Goal: Communication & Community: Answer question/provide support

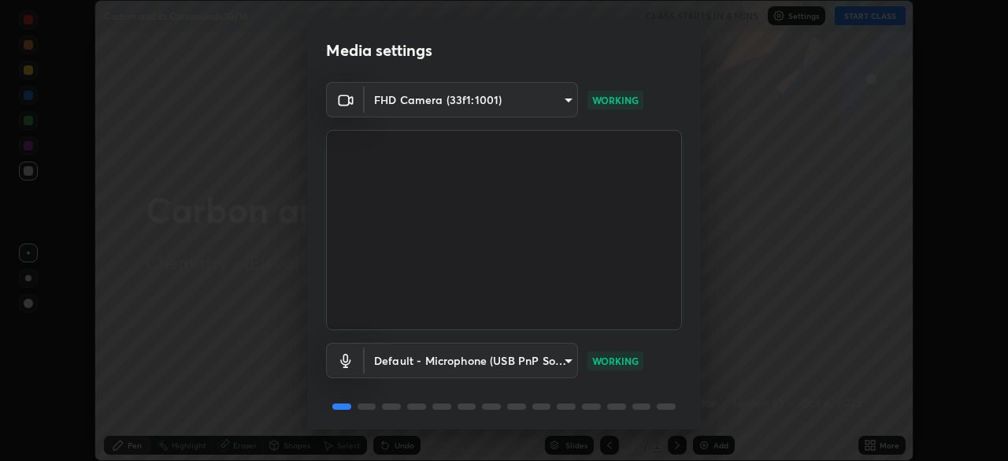
scroll to position [56, 0]
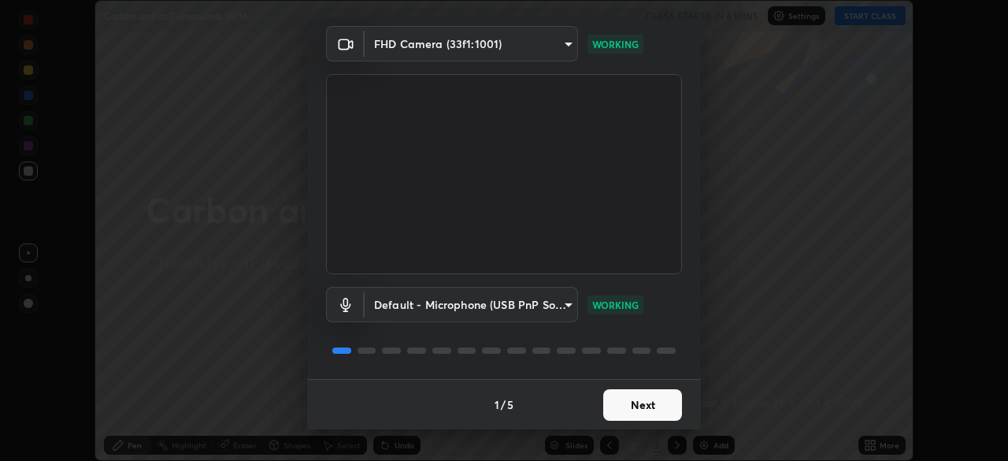
click at [629, 399] on button "Next" at bounding box center [642, 405] width 79 height 32
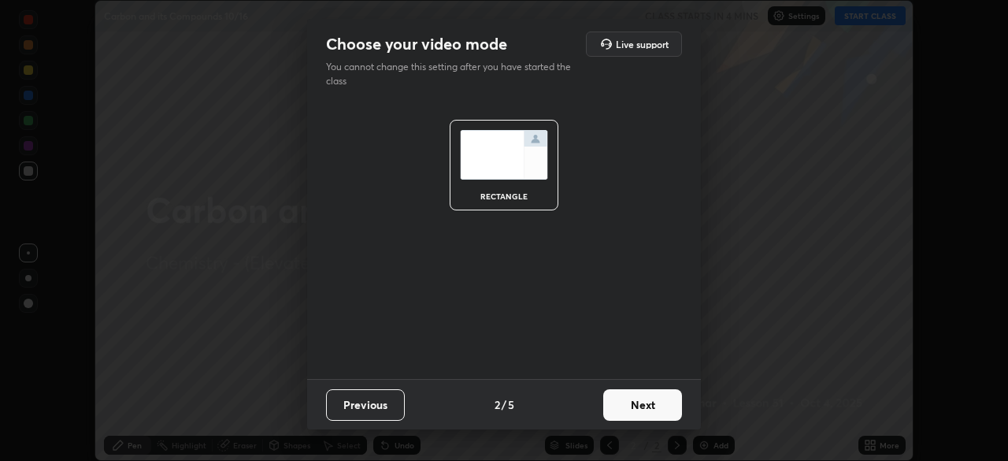
scroll to position [0, 0]
click at [636, 399] on button "Next" at bounding box center [642, 405] width 79 height 32
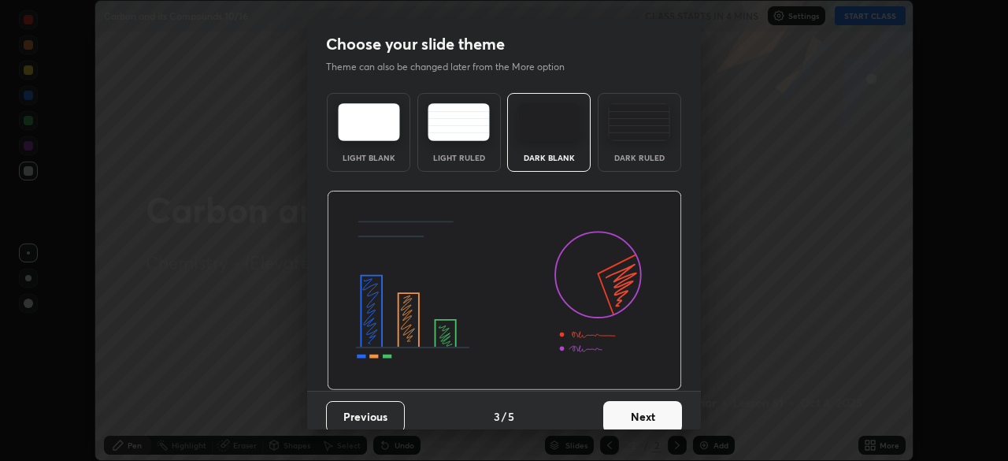
click at [648, 408] on button "Next" at bounding box center [642, 417] width 79 height 32
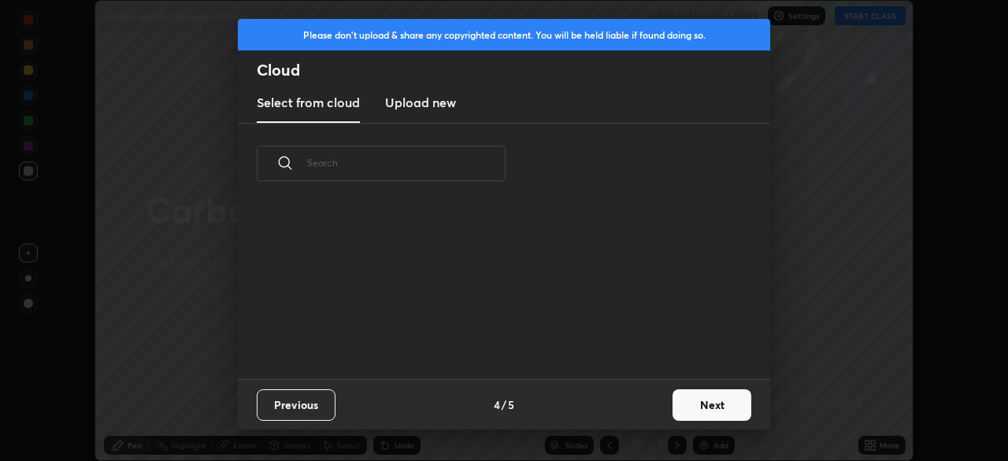
click at [698, 406] on button "Next" at bounding box center [712, 405] width 79 height 32
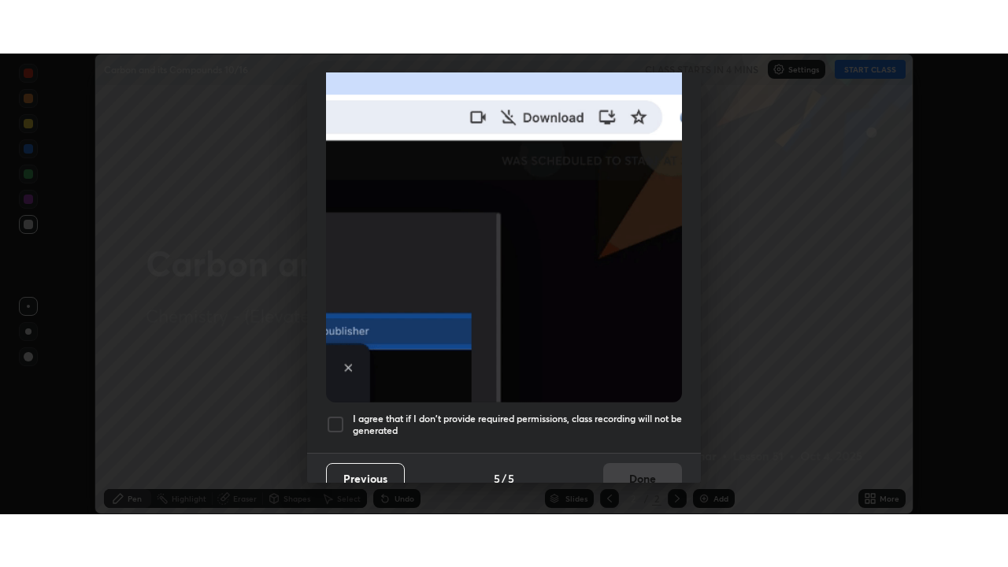
scroll to position [377, 0]
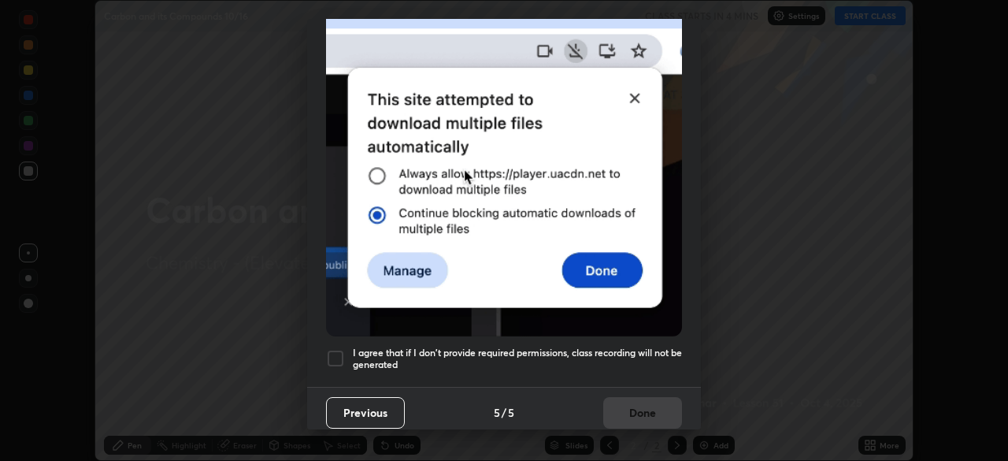
click at [345, 349] on div "I agree that if I don't provide required permissions, class recording will not …" at bounding box center [504, 358] width 356 height 19
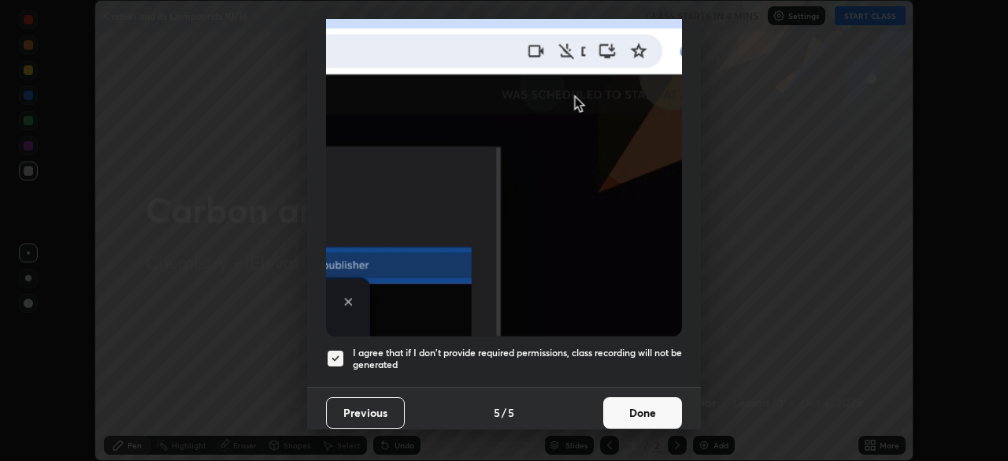
click at [649, 409] on button "Done" at bounding box center [642, 413] width 79 height 32
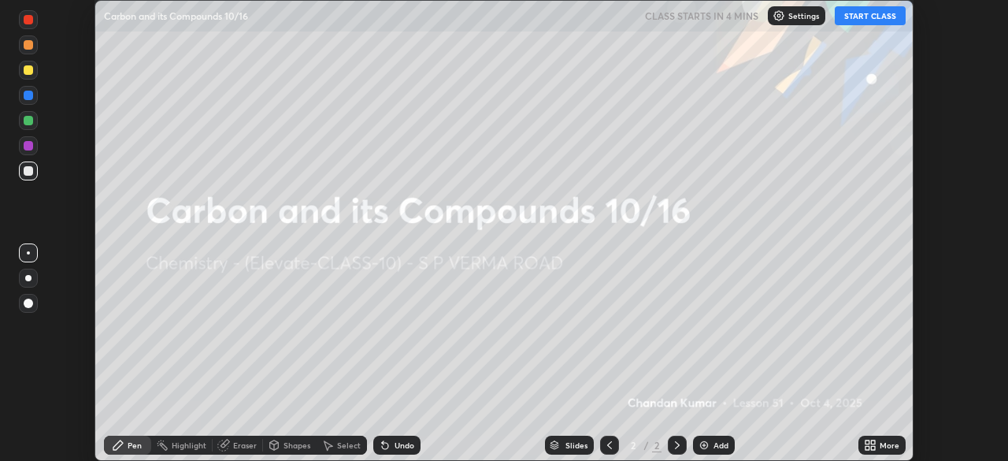
click at [870, 447] on icon at bounding box center [870, 445] width 13 height 13
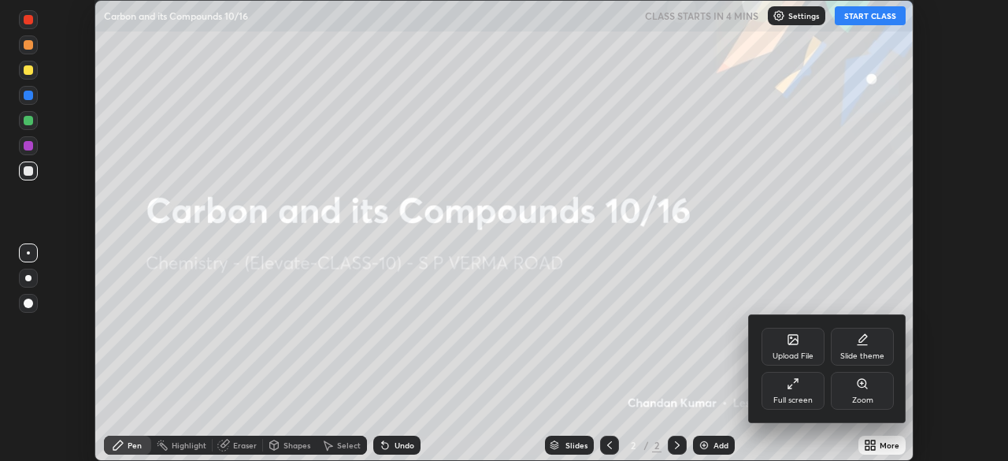
click at [804, 388] on div "Full screen" at bounding box center [793, 391] width 63 height 38
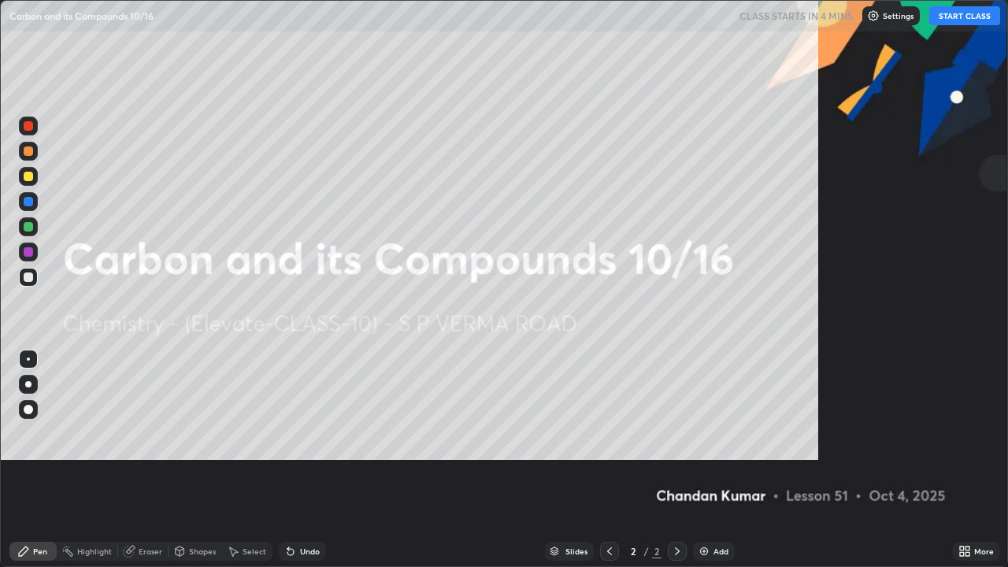
scroll to position [567, 1008]
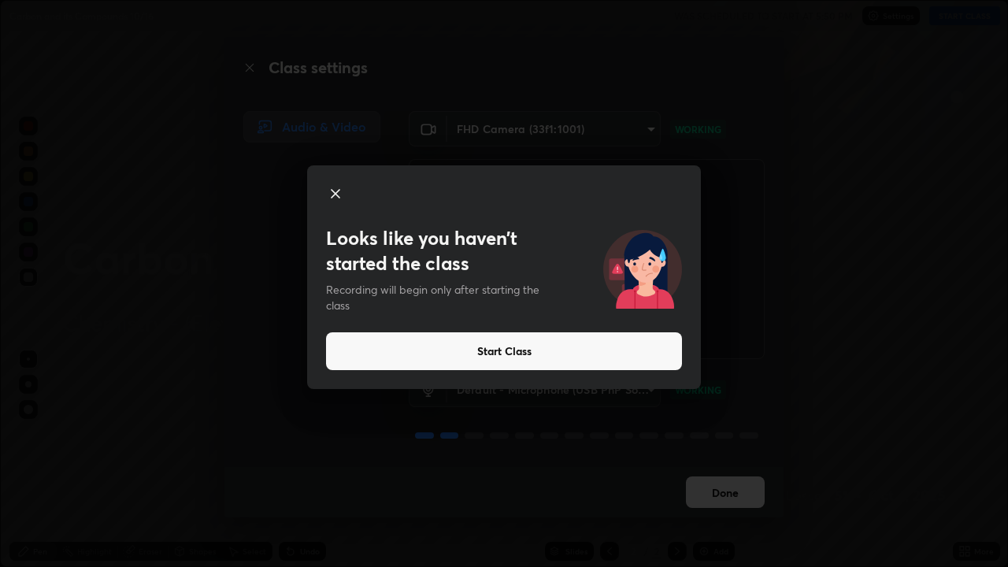
click at [518, 356] on button "Start Class" at bounding box center [504, 351] width 356 height 38
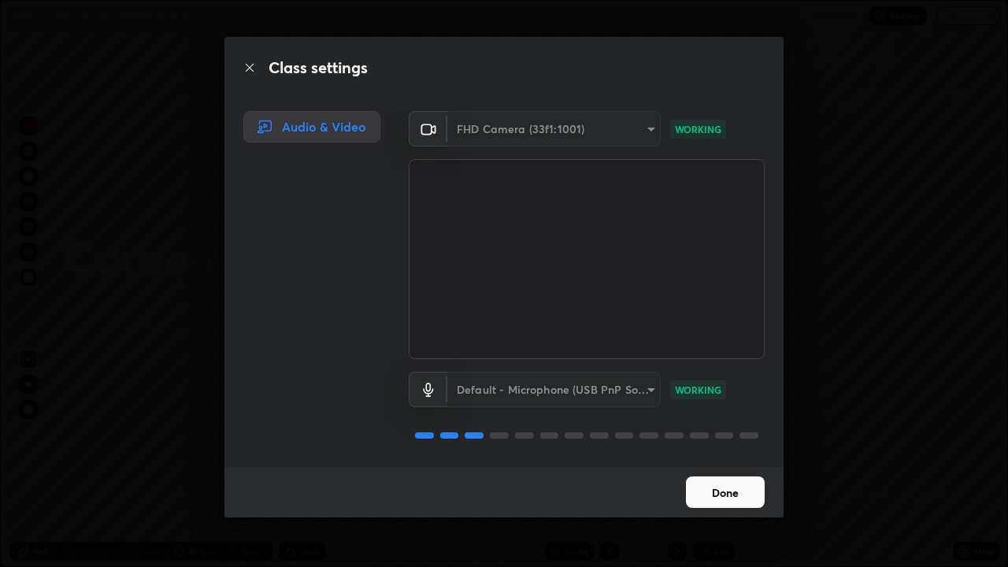
click at [514, 346] on video at bounding box center [587, 259] width 356 height 200
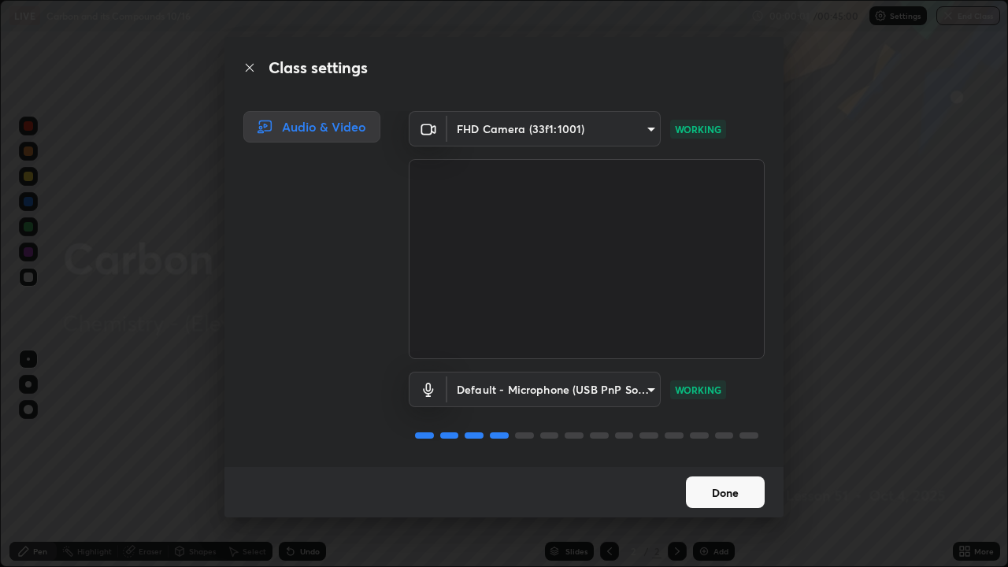
click at [723, 460] on button "Done" at bounding box center [725, 493] width 79 height 32
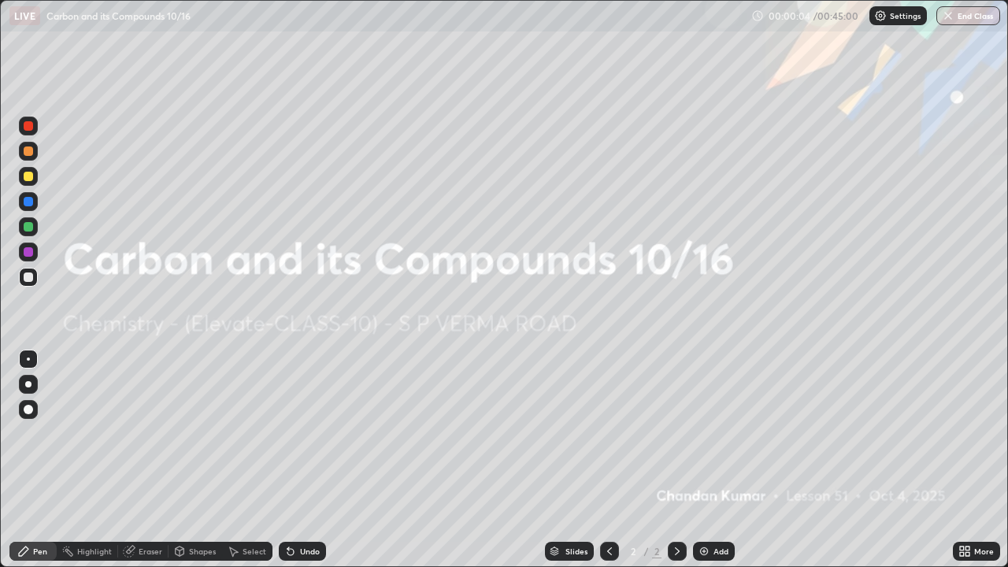
click at [715, 460] on div "Add" at bounding box center [721, 551] width 15 height 8
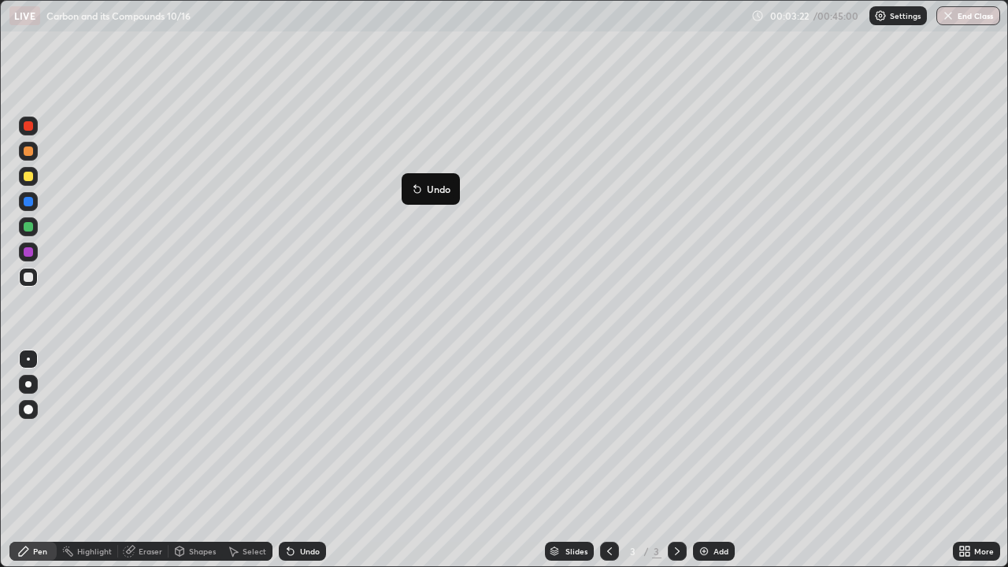
click at [410, 184] on button "Undo" at bounding box center [431, 189] width 46 height 19
click at [151, 460] on div "Eraser" at bounding box center [151, 551] width 24 height 8
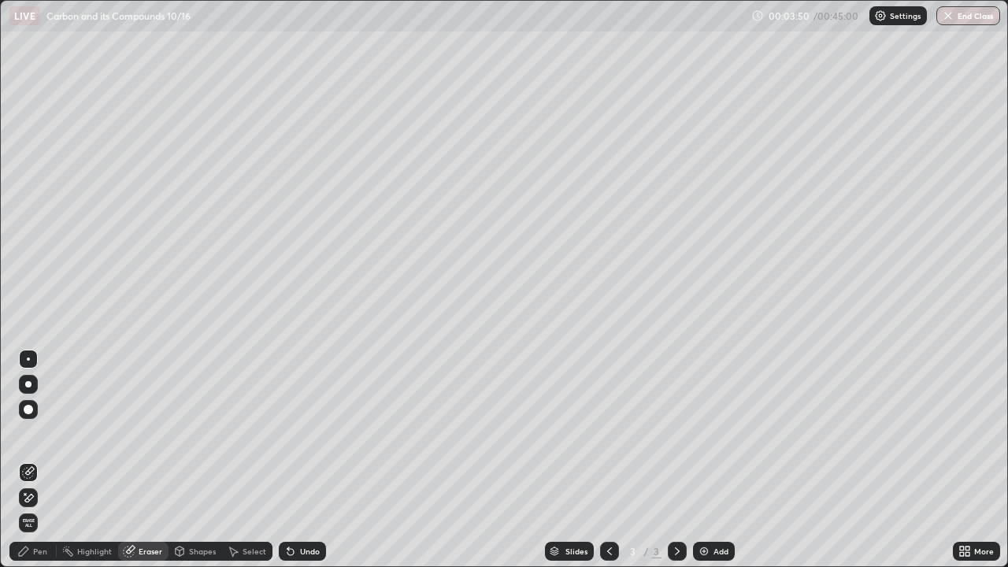
click at [45, 460] on div "Pen" at bounding box center [40, 551] width 14 height 8
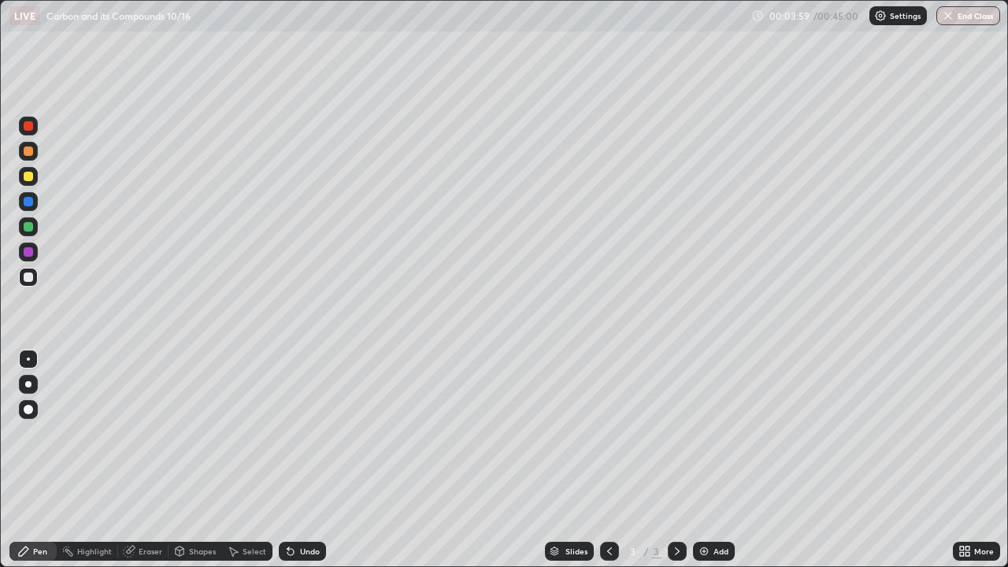
click at [148, 460] on div "Eraser" at bounding box center [151, 551] width 24 height 8
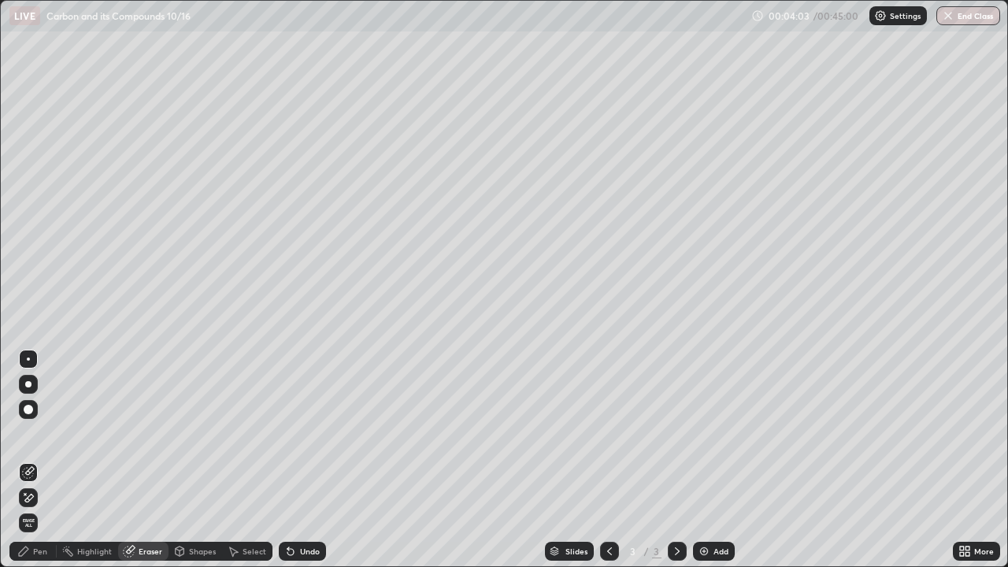
click at [35, 460] on div "Pen" at bounding box center [40, 551] width 14 height 8
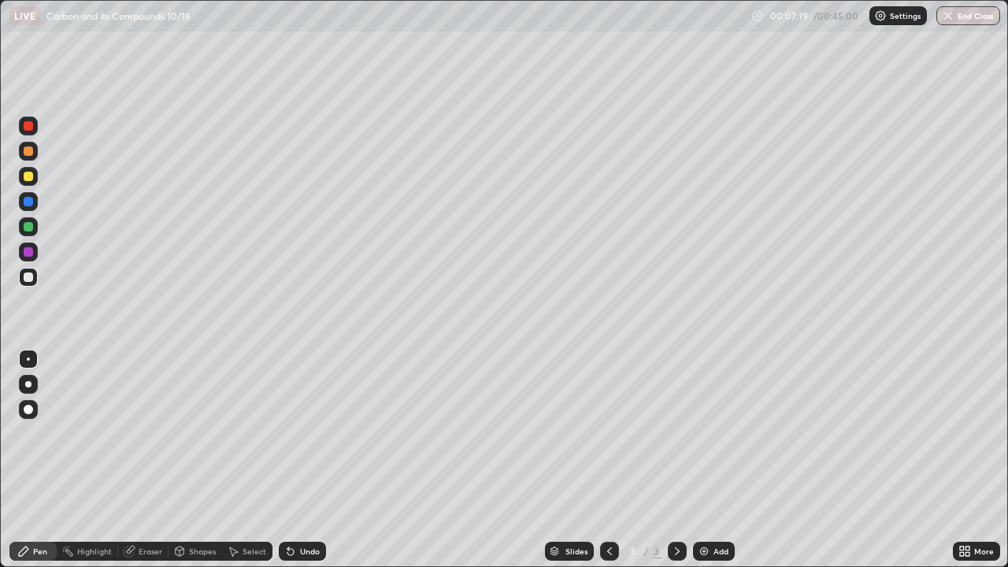
click at [139, 460] on div "Eraser" at bounding box center [143, 551] width 50 height 19
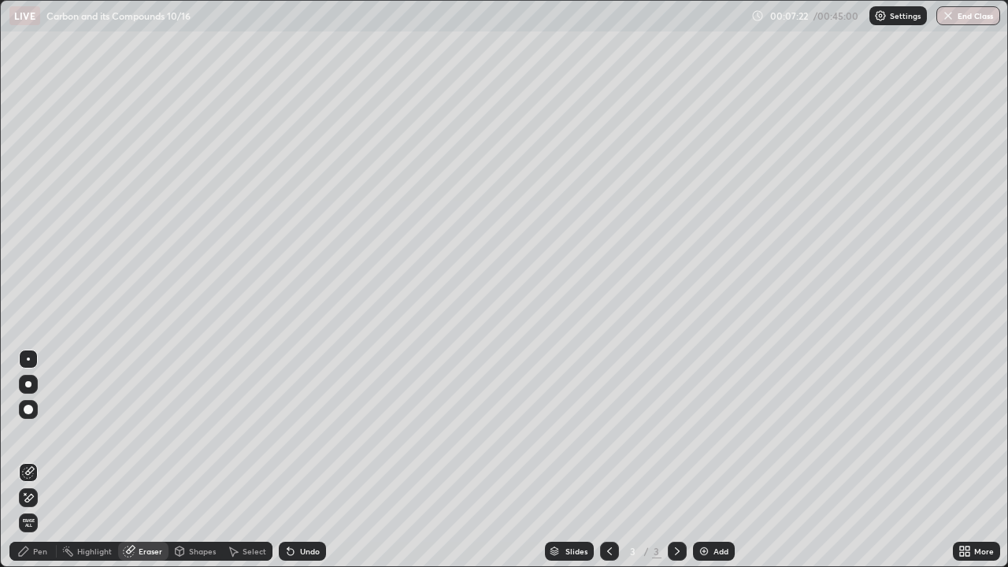
click at [37, 460] on div "Pen" at bounding box center [40, 551] width 14 height 8
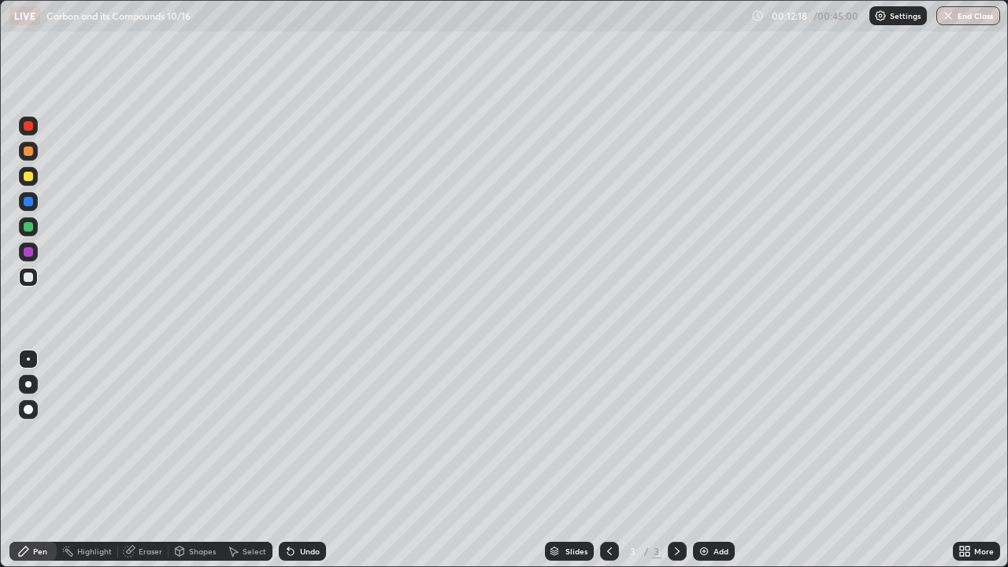
click at [728, 460] on div "Add" at bounding box center [714, 551] width 42 height 19
click at [150, 460] on div "Eraser" at bounding box center [151, 551] width 24 height 8
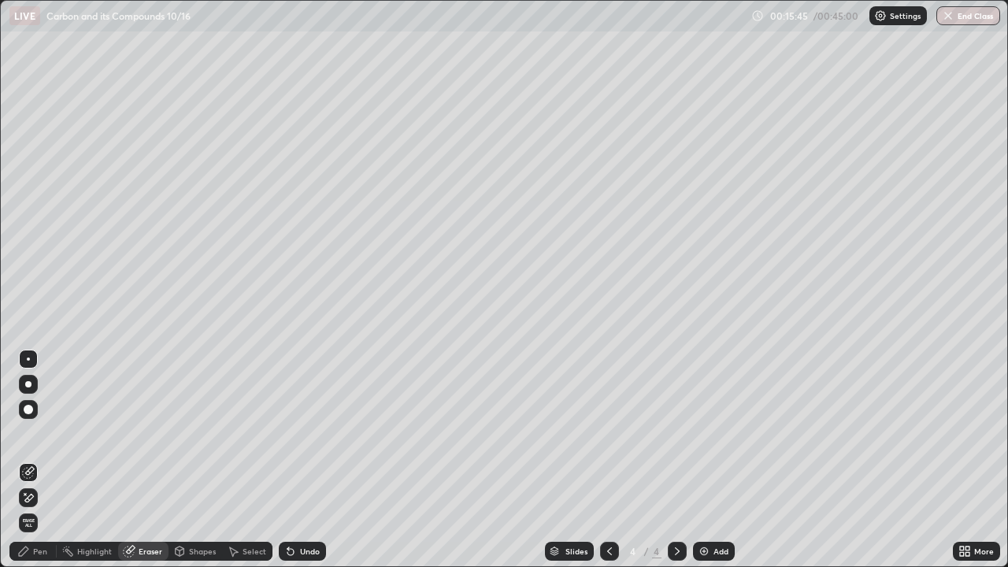
click at [42, 460] on div "Pen" at bounding box center [40, 551] width 14 height 8
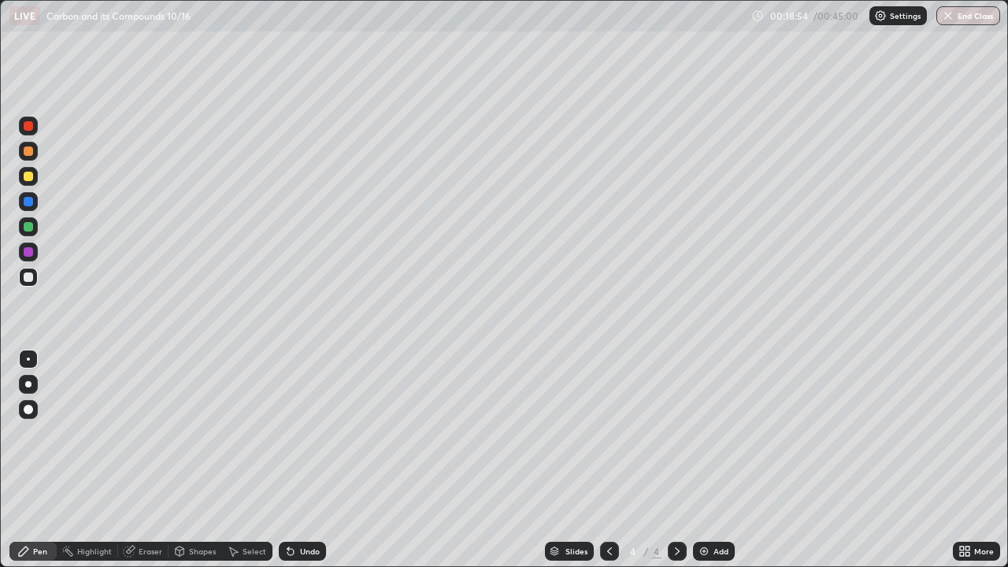
click at [715, 460] on div "Add" at bounding box center [721, 551] width 15 height 8
click at [152, 460] on div "Eraser" at bounding box center [151, 551] width 24 height 8
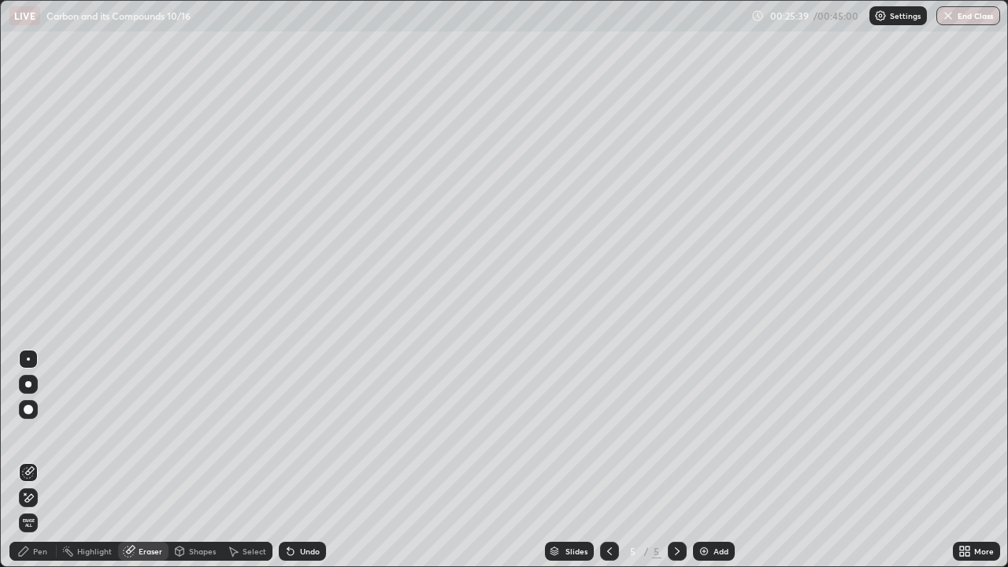
click at [45, 460] on div "Pen" at bounding box center [40, 551] width 14 height 8
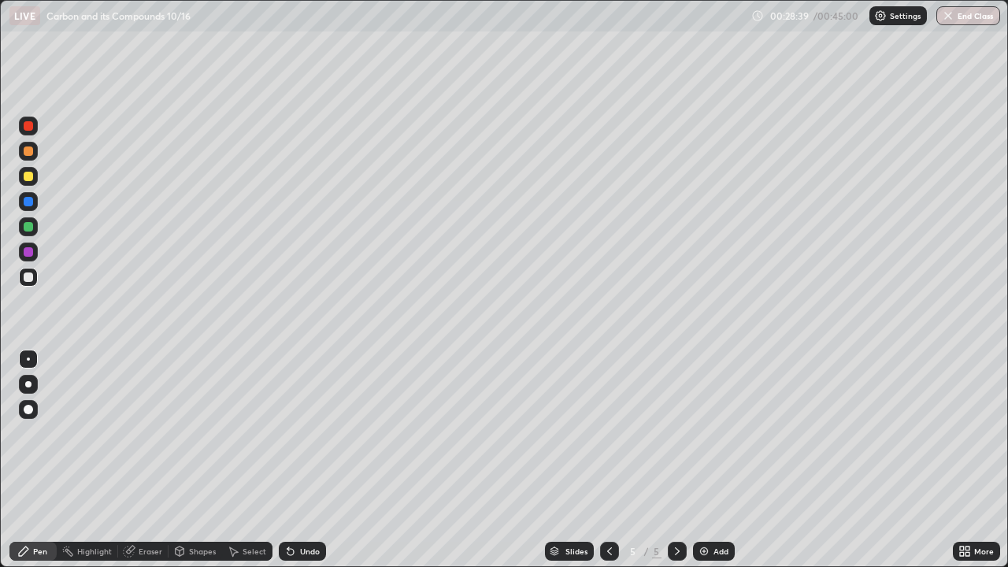
click at [157, 460] on div "Eraser" at bounding box center [151, 551] width 24 height 8
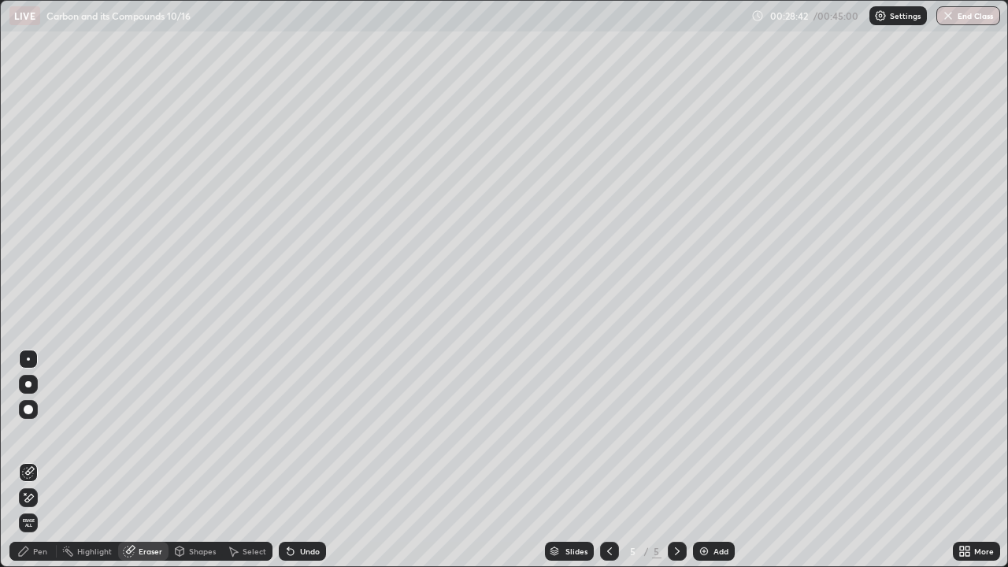
click at [46, 460] on div "Pen" at bounding box center [40, 551] width 14 height 8
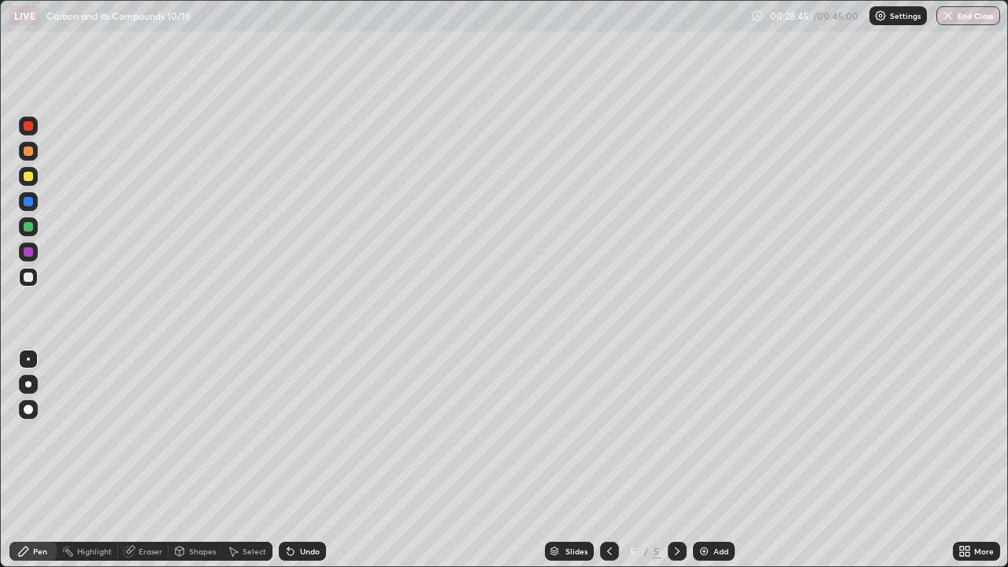
click at [148, 460] on div "Eraser" at bounding box center [151, 551] width 24 height 8
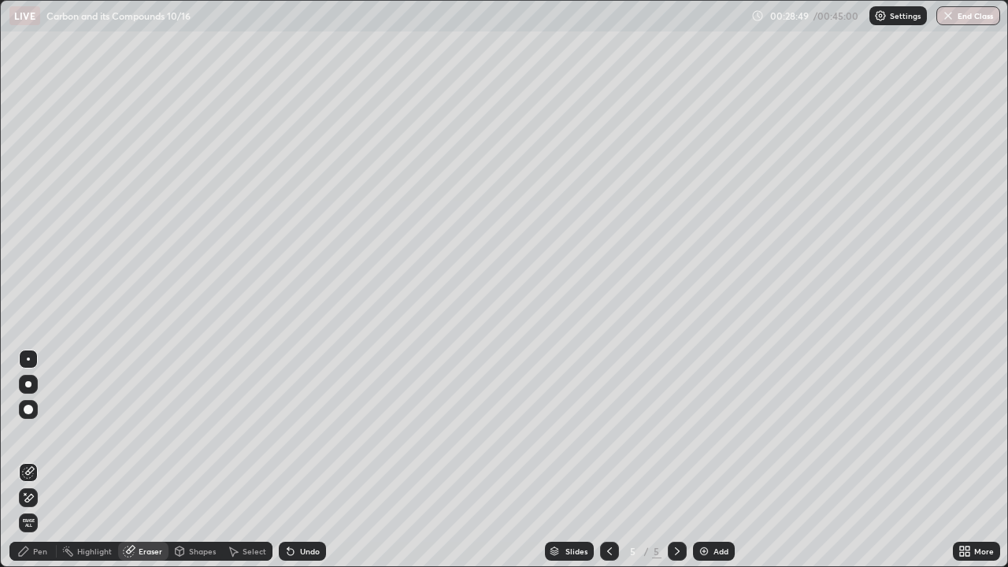
click at [46, 460] on div "Pen" at bounding box center [40, 551] width 14 height 8
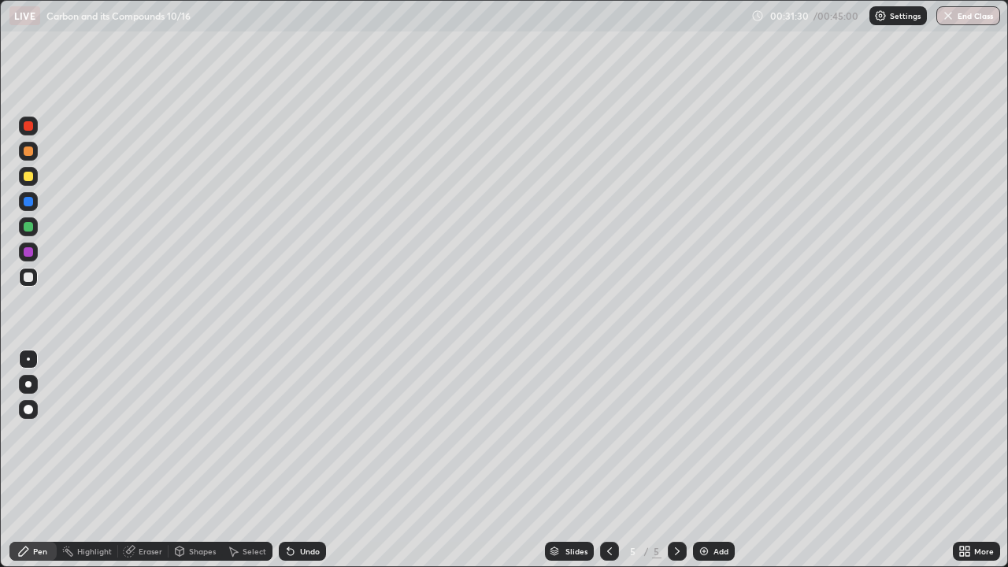
click at [717, 460] on div "Add" at bounding box center [721, 551] width 15 height 8
click at [149, 460] on div "Eraser" at bounding box center [151, 551] width 24 height 8
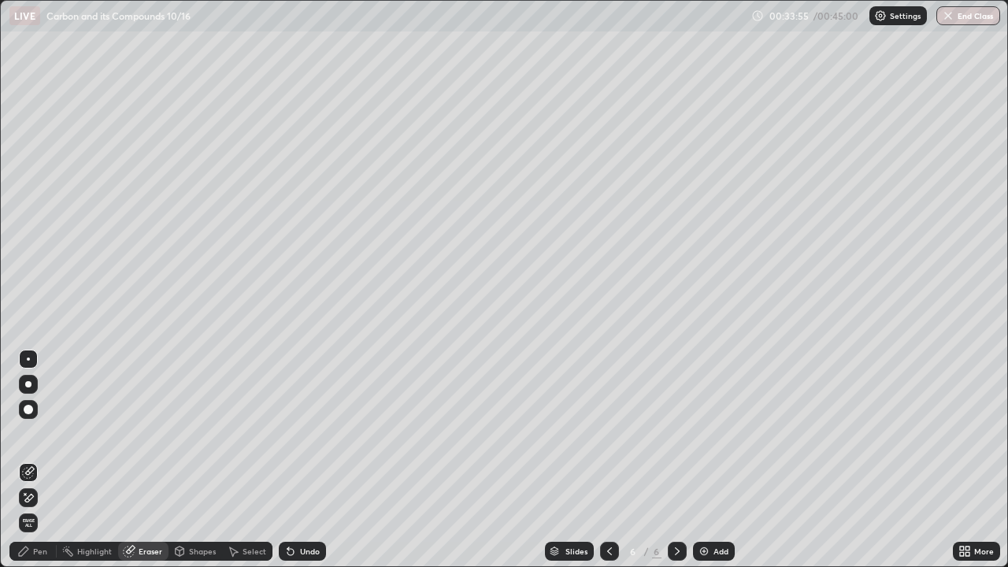
click at [41, 460] on div "Pen" at bounding box center [32, 551] width 47 height 19
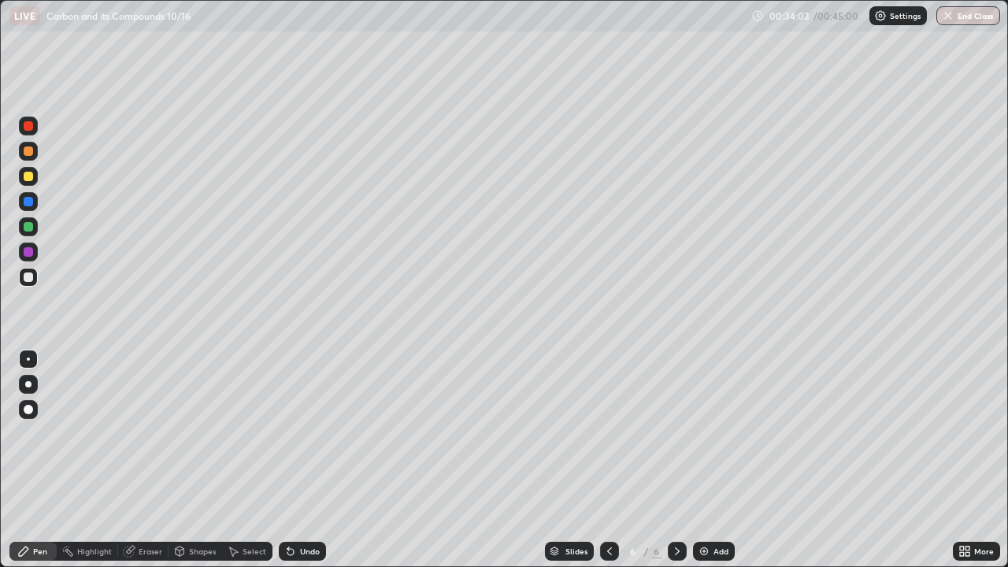
click at [151, 460] on div "Eraser" at bounding box center [151, 551] width 24 height 8
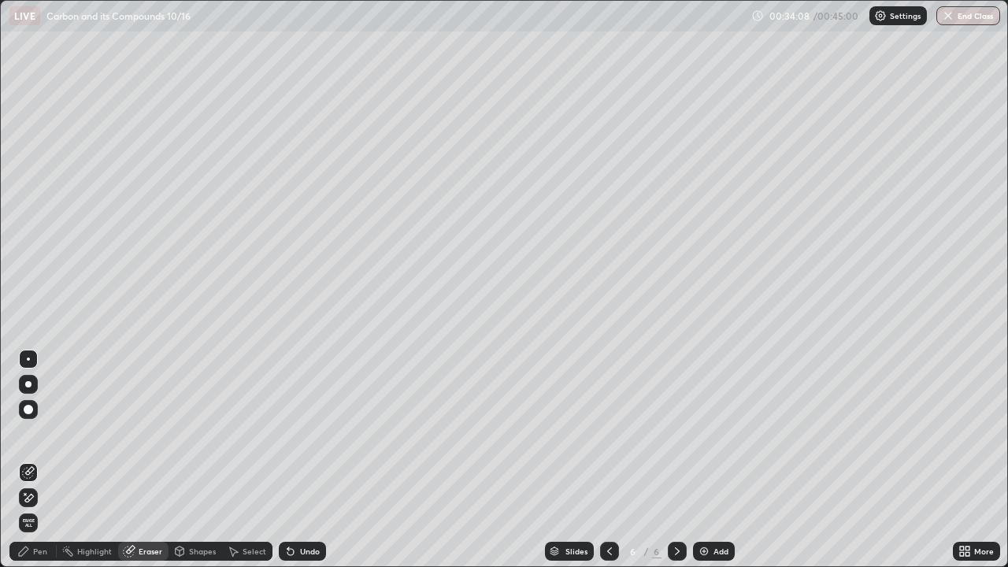
click at [43, 460] on div "Pen" at bounding box center [40, 551] width 14 height 8
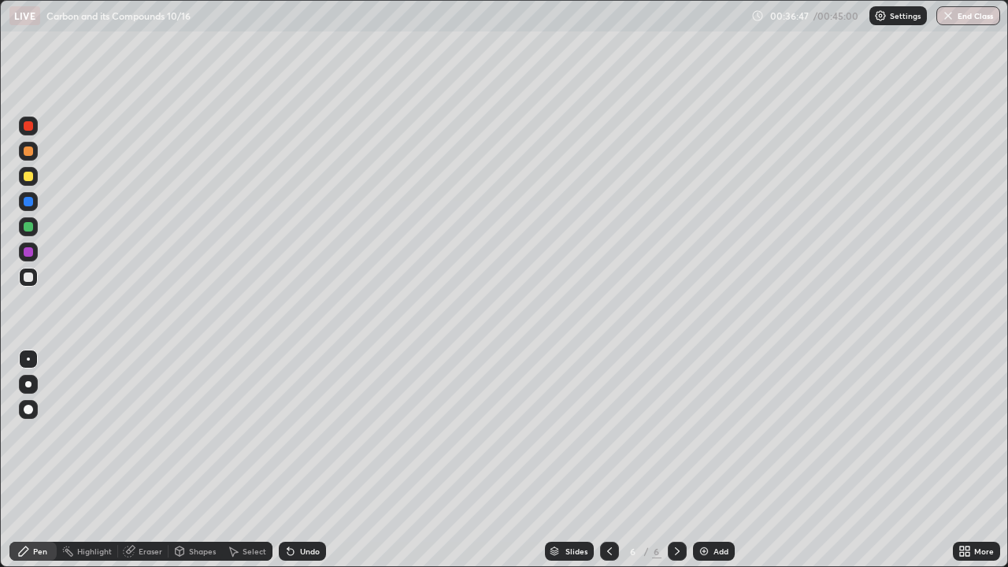
click at [718, 460] on div "Add" at bounding box center [714, 551] width 42 height 19
click at [967, 17] on button "End Class" at bounding box center [969, 15] width 62 height 19
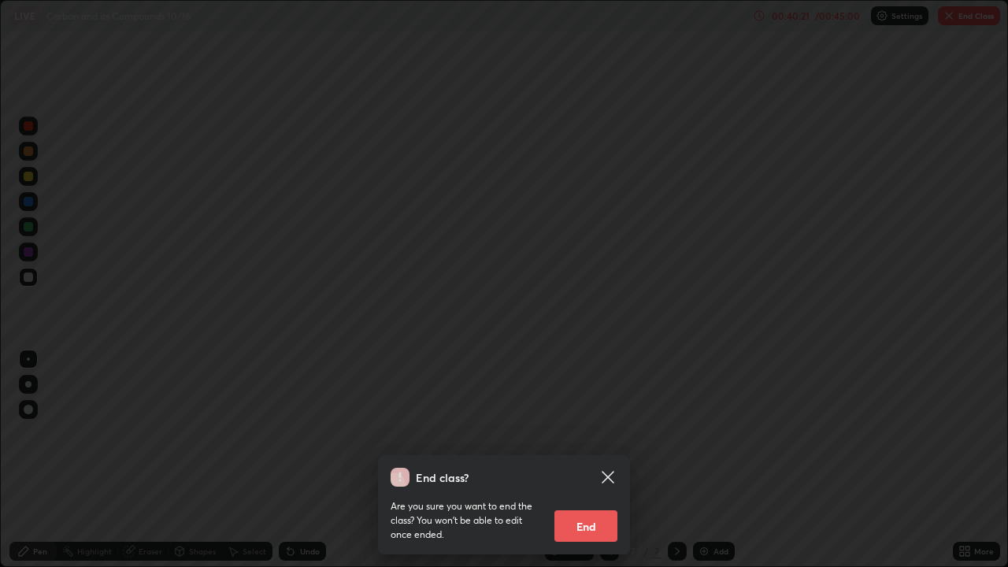
click at [606, 460] on button "End" at bounding box center [586, 526] width 63 height 32
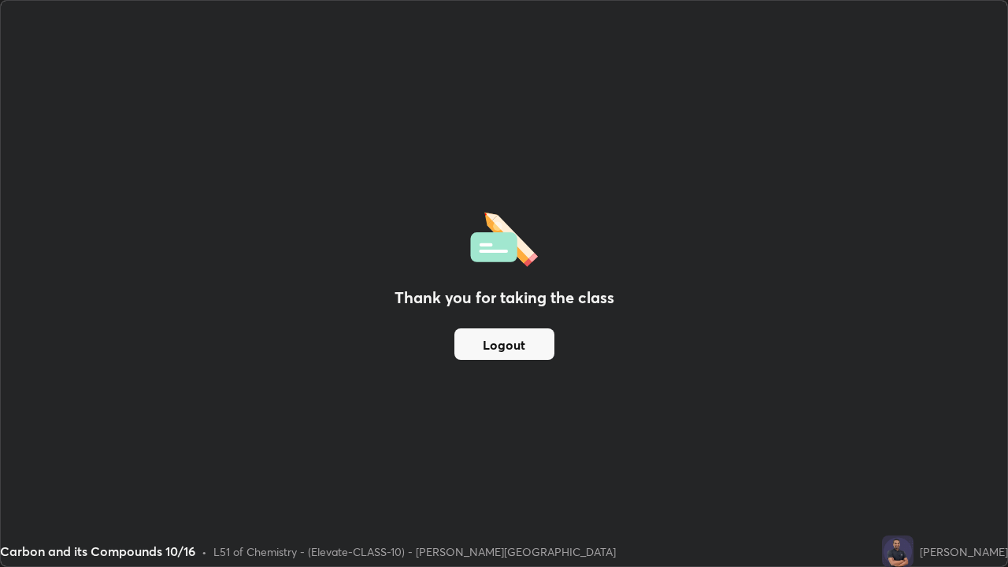
click at [527, 347] on button "Logout" at bounding box center [505, 344] width 100 height 32
